Goal: Information Seeking & Learning: Understand process/instructions

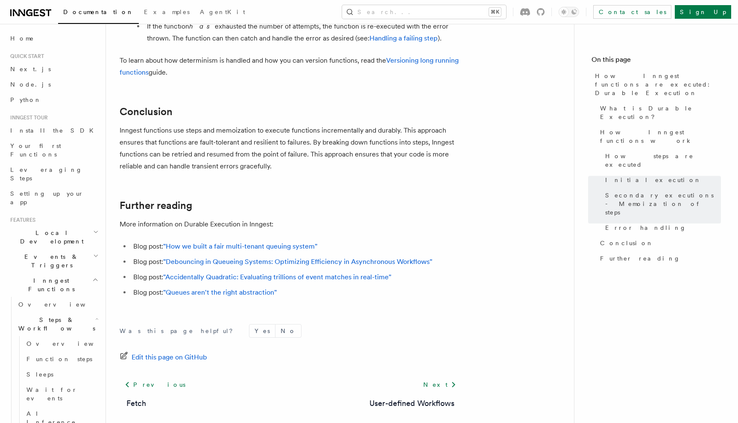
scroll to position [1600, 0]
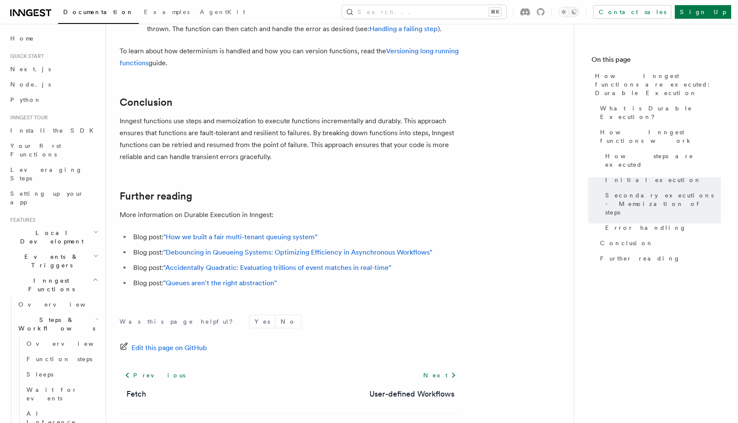
click at [38, 277] on span "Inngest Functions" at bounding box center [49, 285] width 85 height 17
click at [42, 144] on span "Your first Functions" at bounding box center [35, 150] width 51 height 15
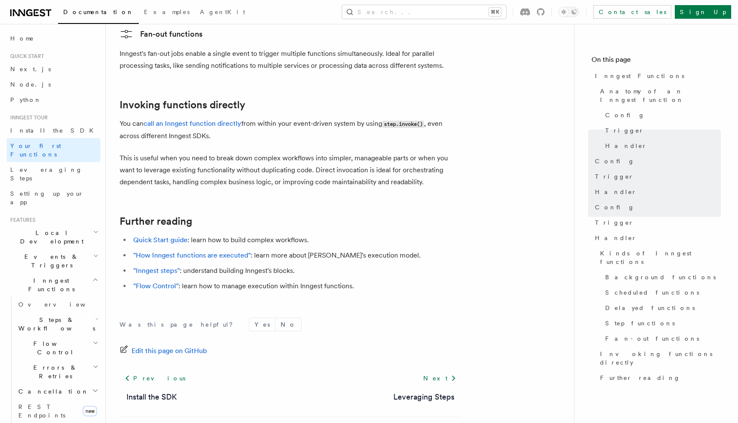
scroll to position [1671, 0]
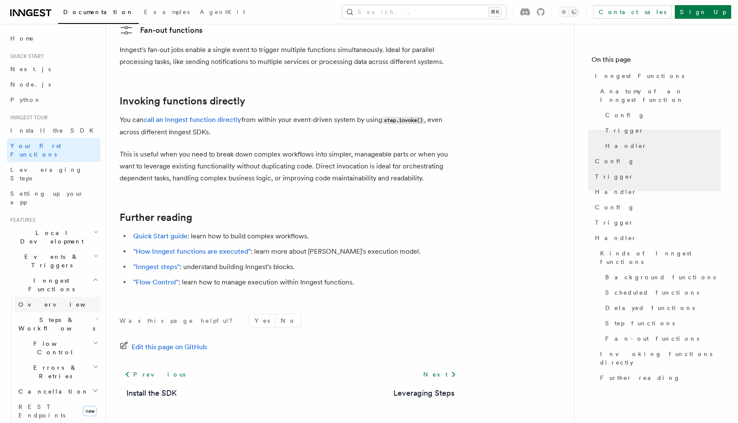
click at [57, 297] on link "Overview" at bounding box center [57, 304] width 85 height 15
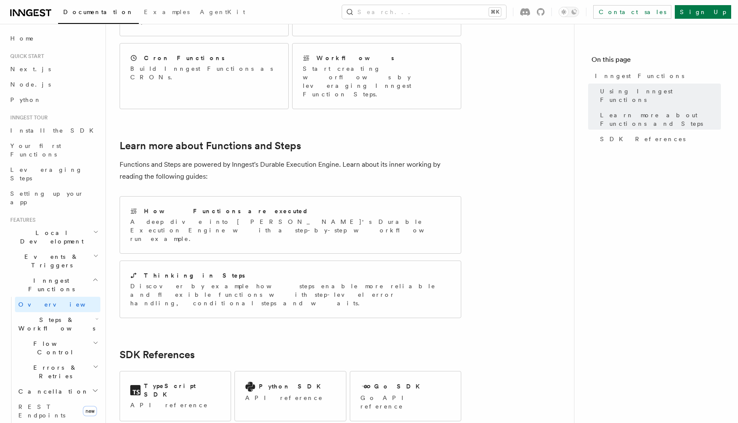
scroll to position [595, 0]
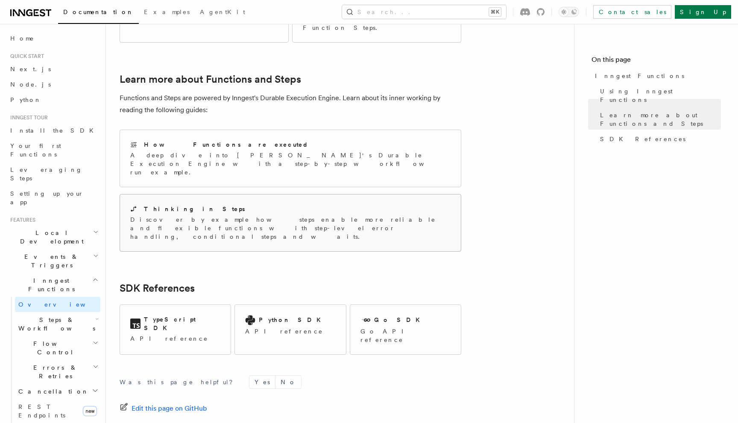
click at [297, 216] on p "Discover by example how steps enable more reliable and flexible functions with …" at bounding box center [290, 229] width 320 height 26
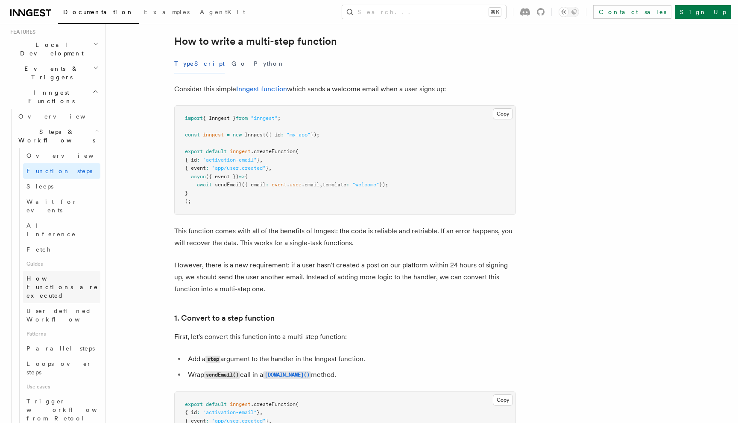
scroll to position [189, 0]
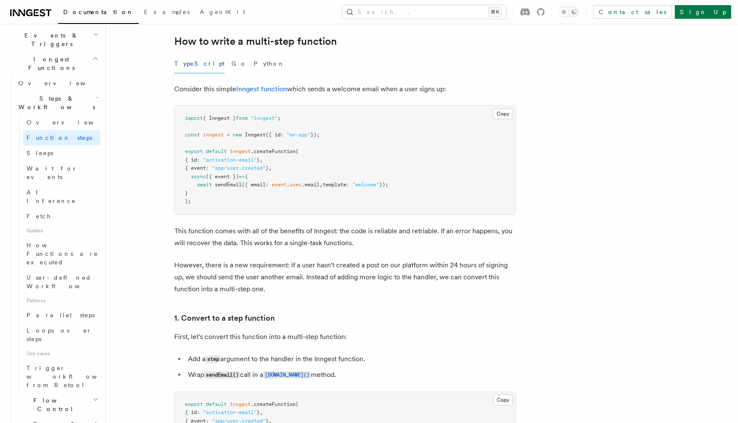
scroll to position [222, 0]
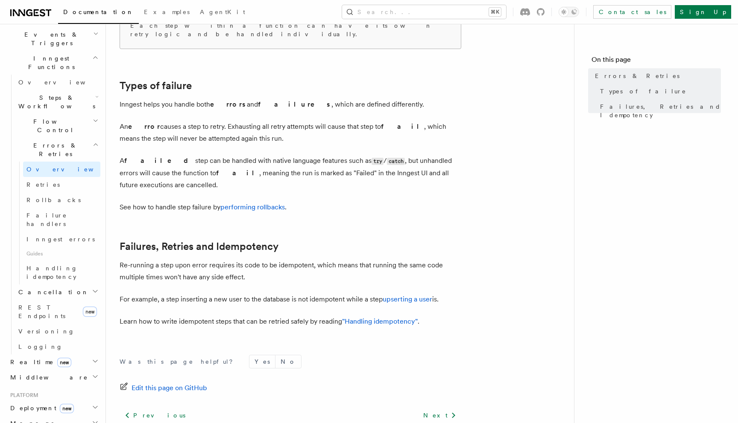
scroll to position [310, 0]
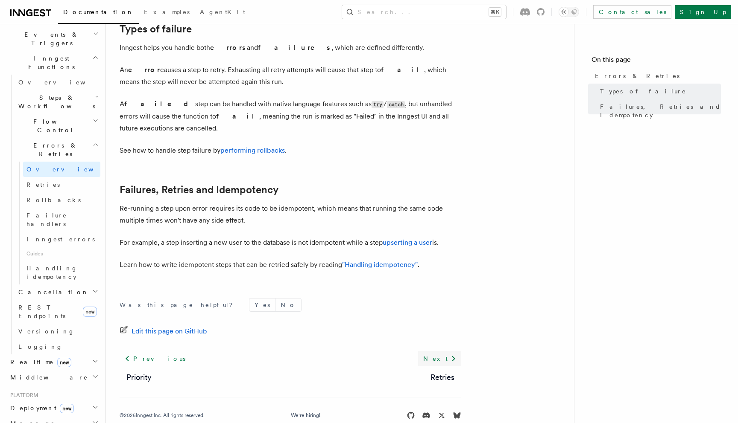
click at [443, 351] on link "Next" at bounding box center [439, 358] width 43 height 15
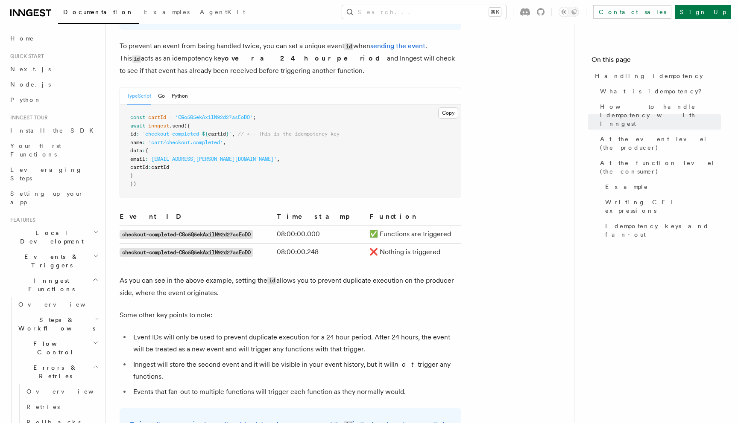
scroll to position [446, 0]
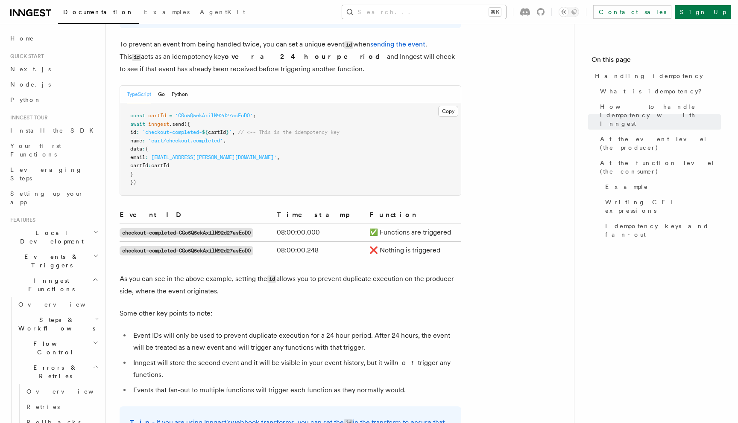
click at [434, 11] on button "Search... ⌘K" at bounding box center [424, 12] width 164 height 14
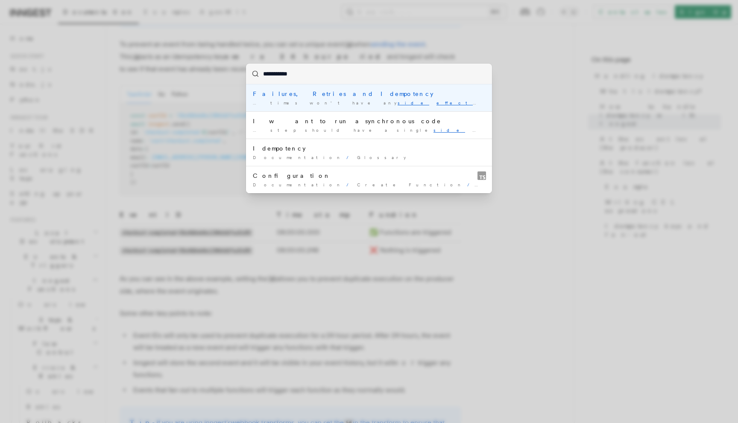
type input "**********"
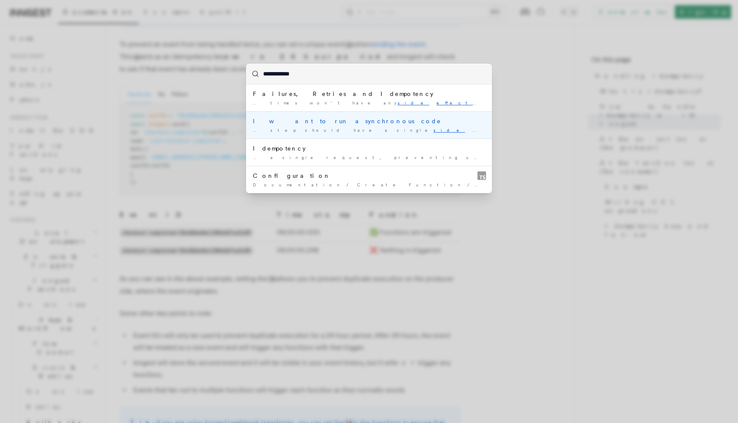
click at [322, 123] on div "I want to run asynchronous code" at bounding box center [369, 121] width 232 height 9
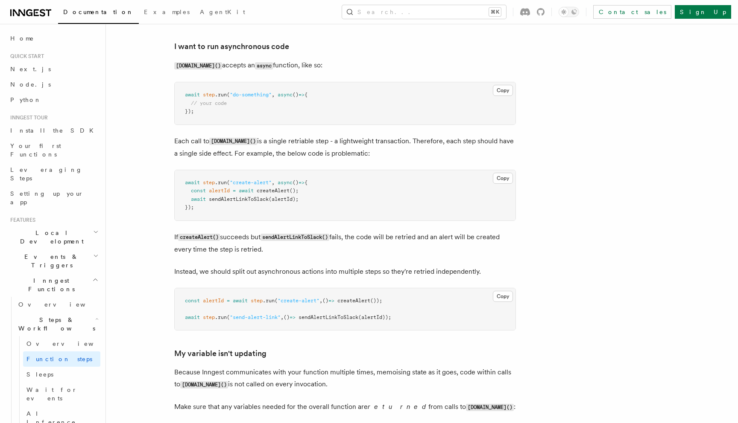
scroll to position [1886, 0]
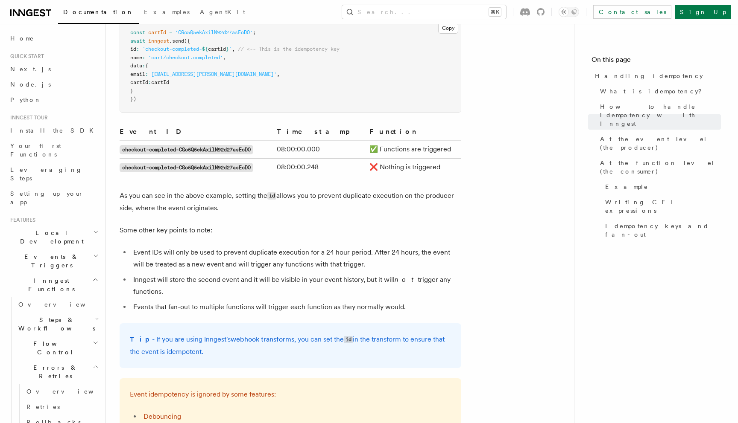
scroll to position [531, 0]
